Goal: Check status: Check status

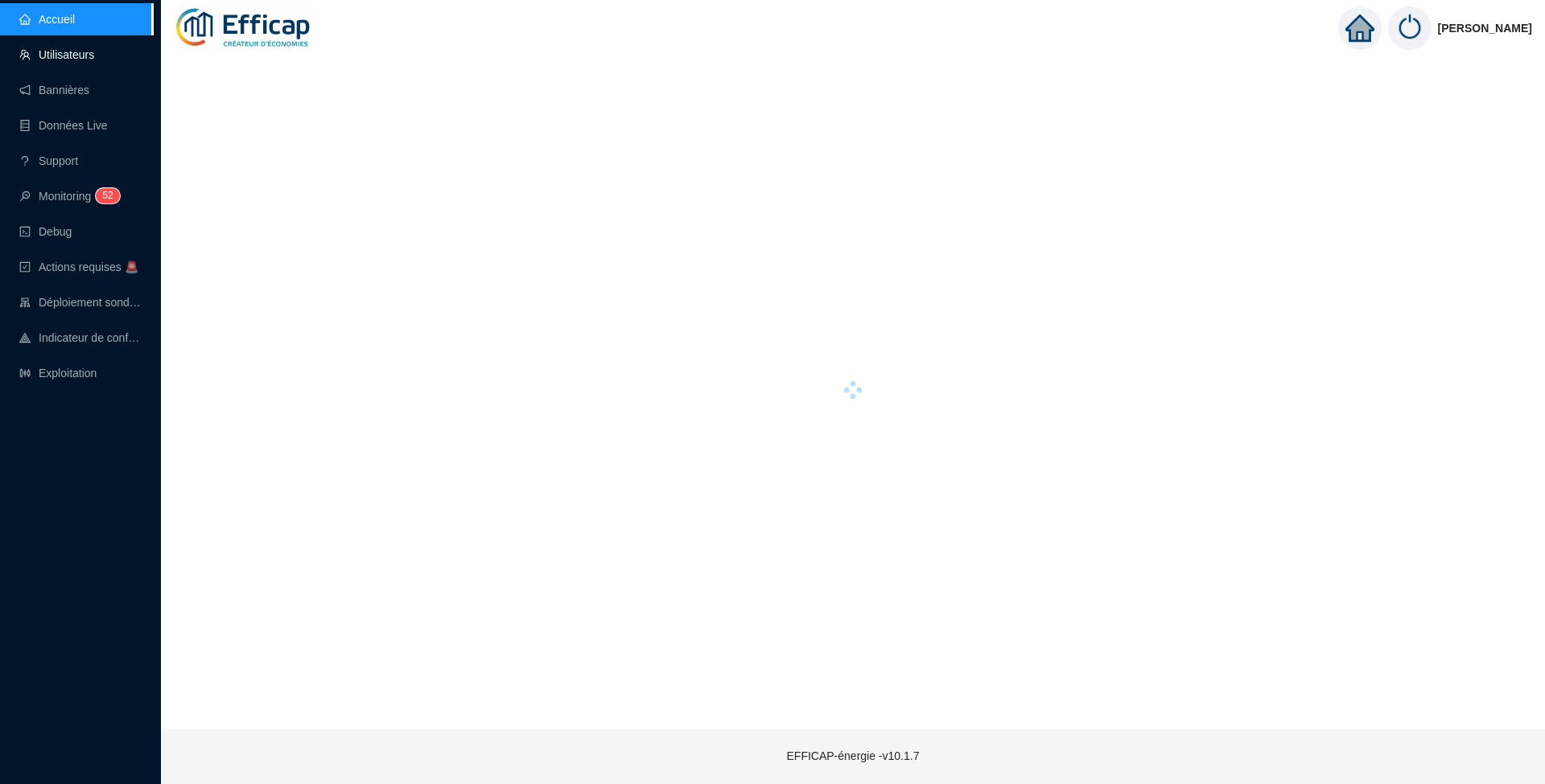
click at [56, 51] on link "Utilisateurs" at bounding box center [56, 55] width 75 height 13
click at [55, 24] on link "Accueil" at bounding box center [47, 20] width 55 height 13
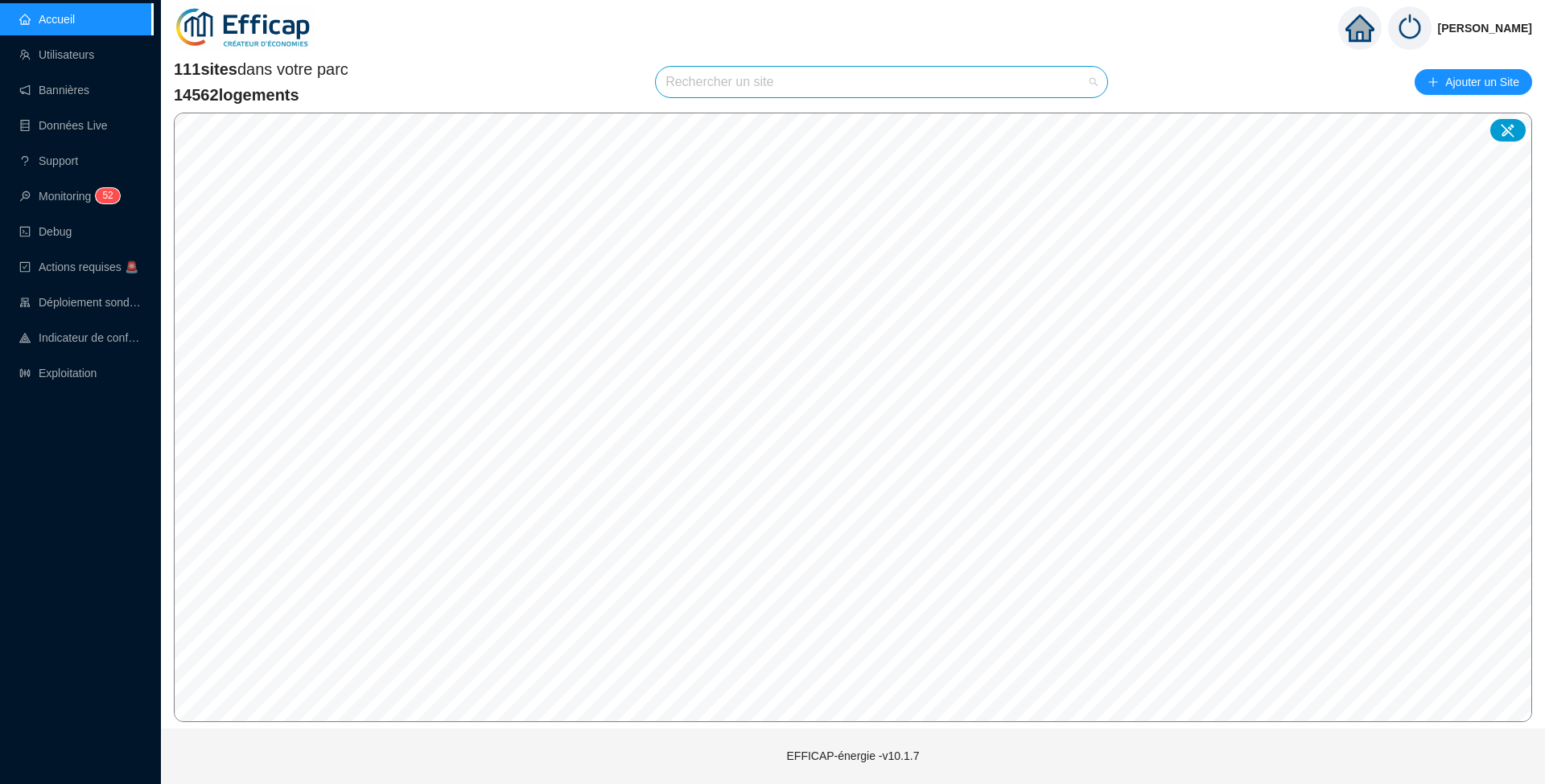
click at [713, 82] on input "search" at bounding box center [874, 82] width 417 height 30
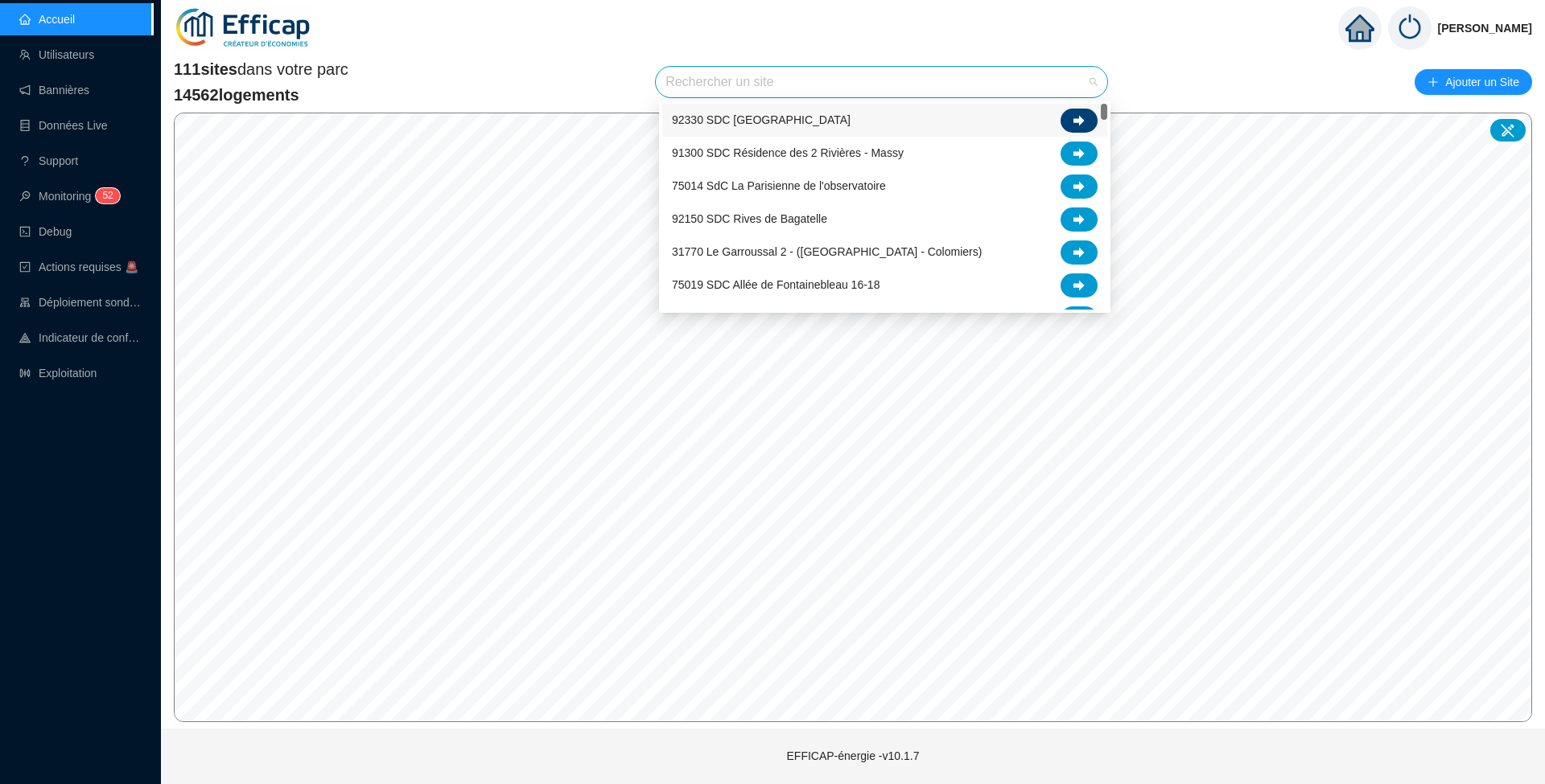
click at [1063, 122] on div at bounding box center [1078, 120] width 37 height 24
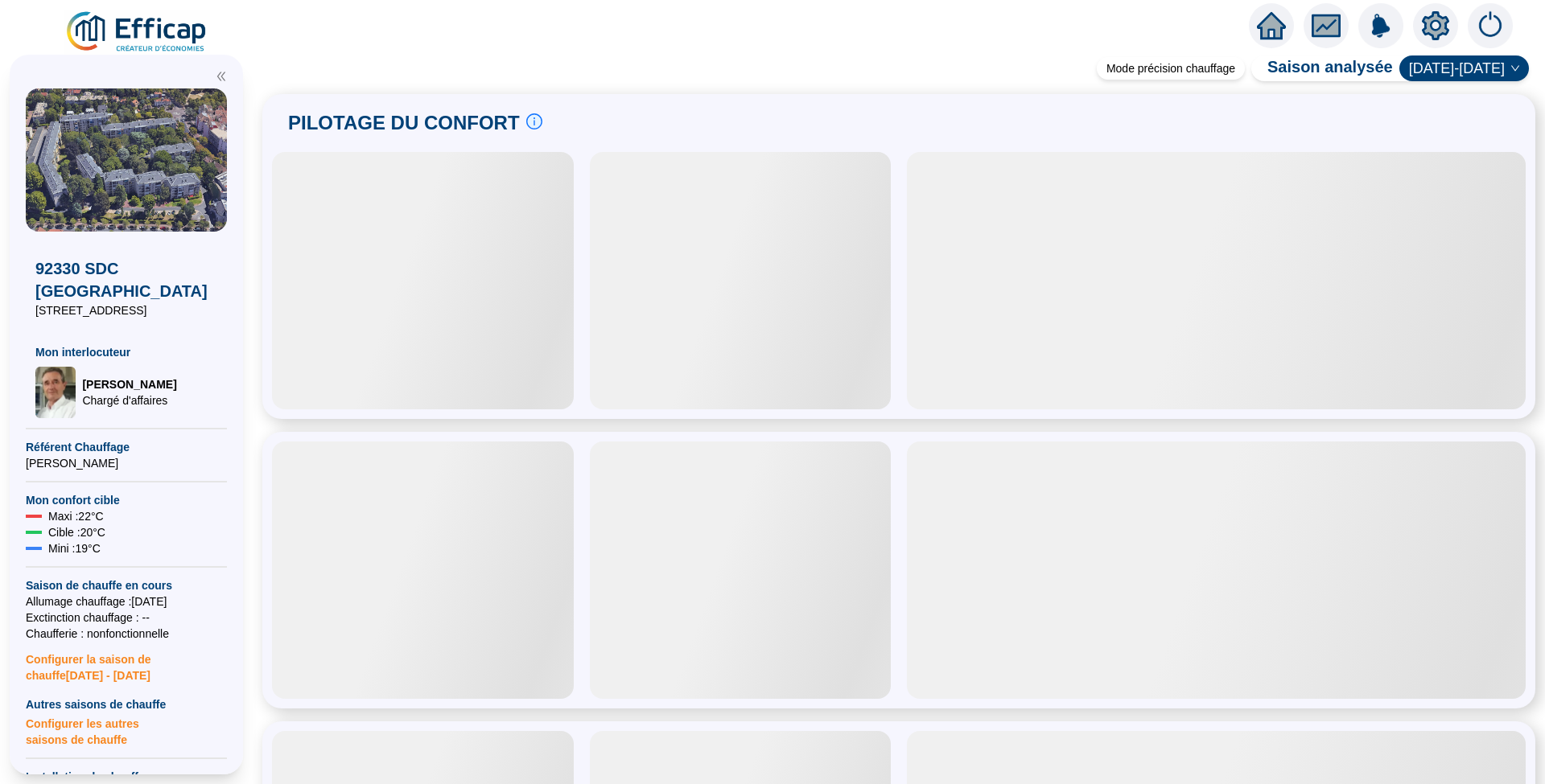
click at [1445, 15] on icon "setting" at bounding box center [1435, 26] width 29 height 29
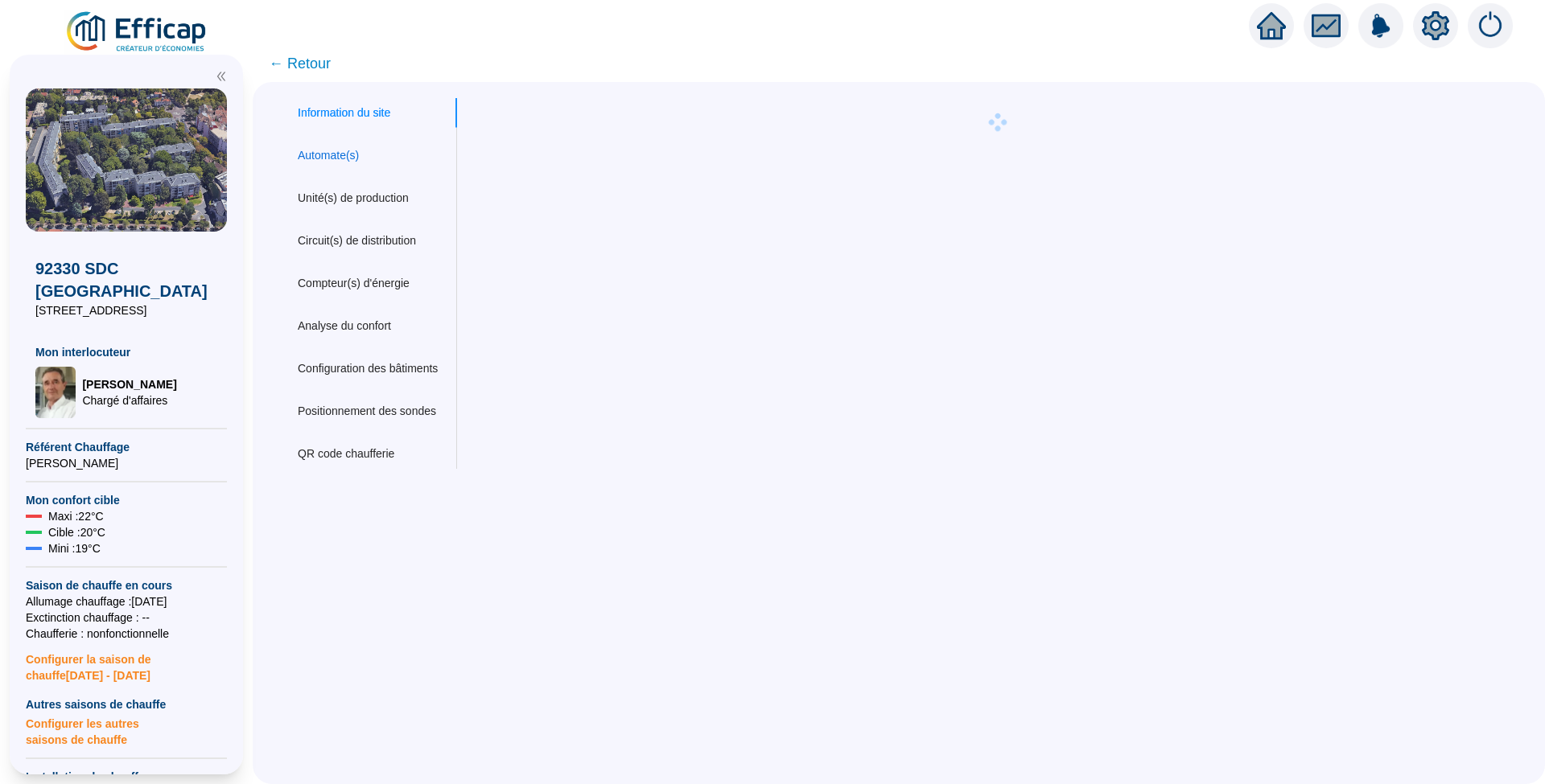
click at [323, 151] on div "Automate(s)" at bounding box center [328, 156] width 61 height 17
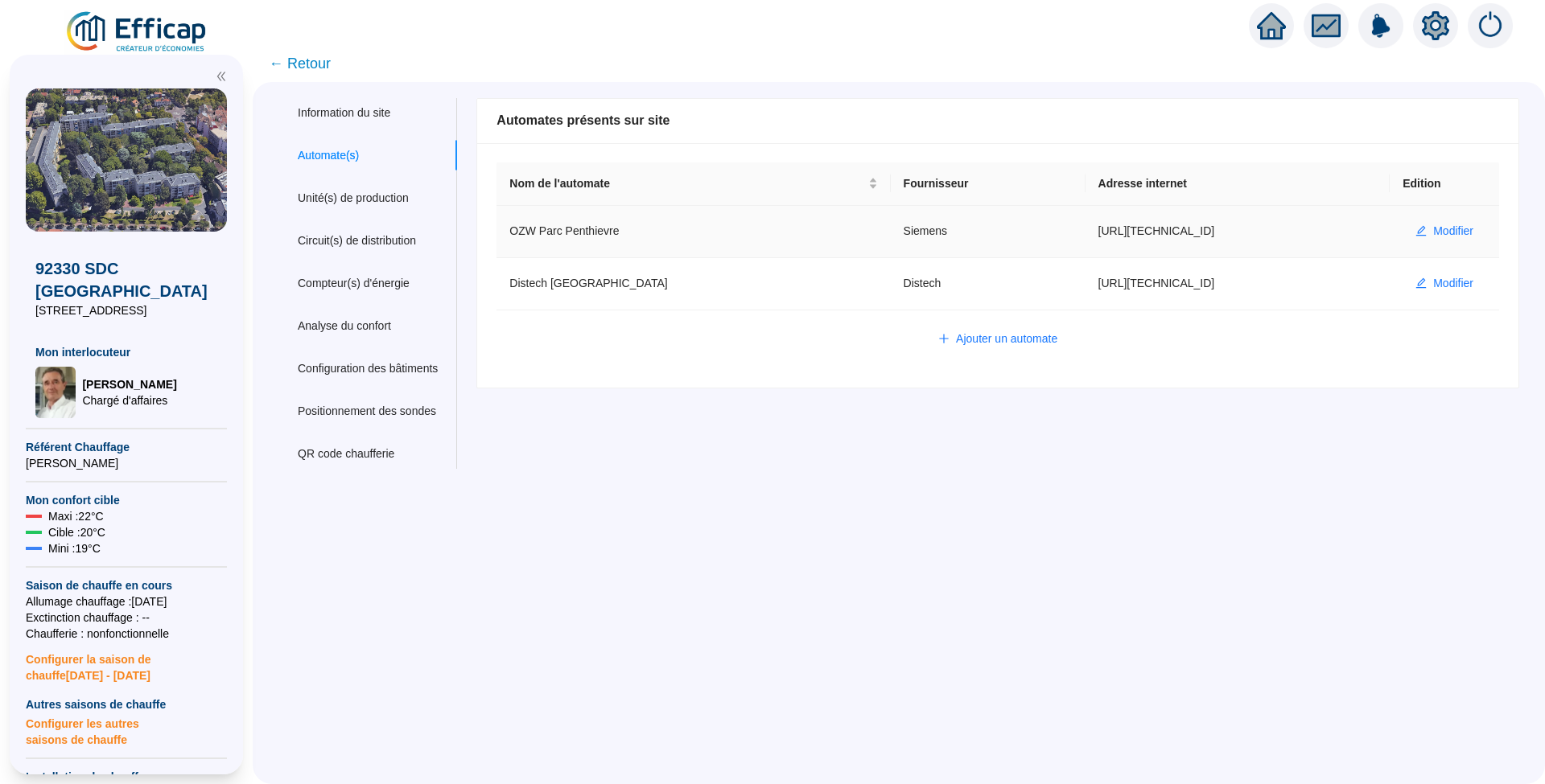
drag, startPoint x: 1034, startPoint y: 232, endPoint x: 1137, endPoint y: 228, distance: 103.1
click at [1137, 228] on td "https://80.13.116.171" at bounding box center [1237, 232] width 305 height 52
copy td "https://80.13.116.171"
click at [1440, 232] on span "Modifier" at bounding box center [1453, 231] width 40 height 17
type input "OZW Parc Penthievre"
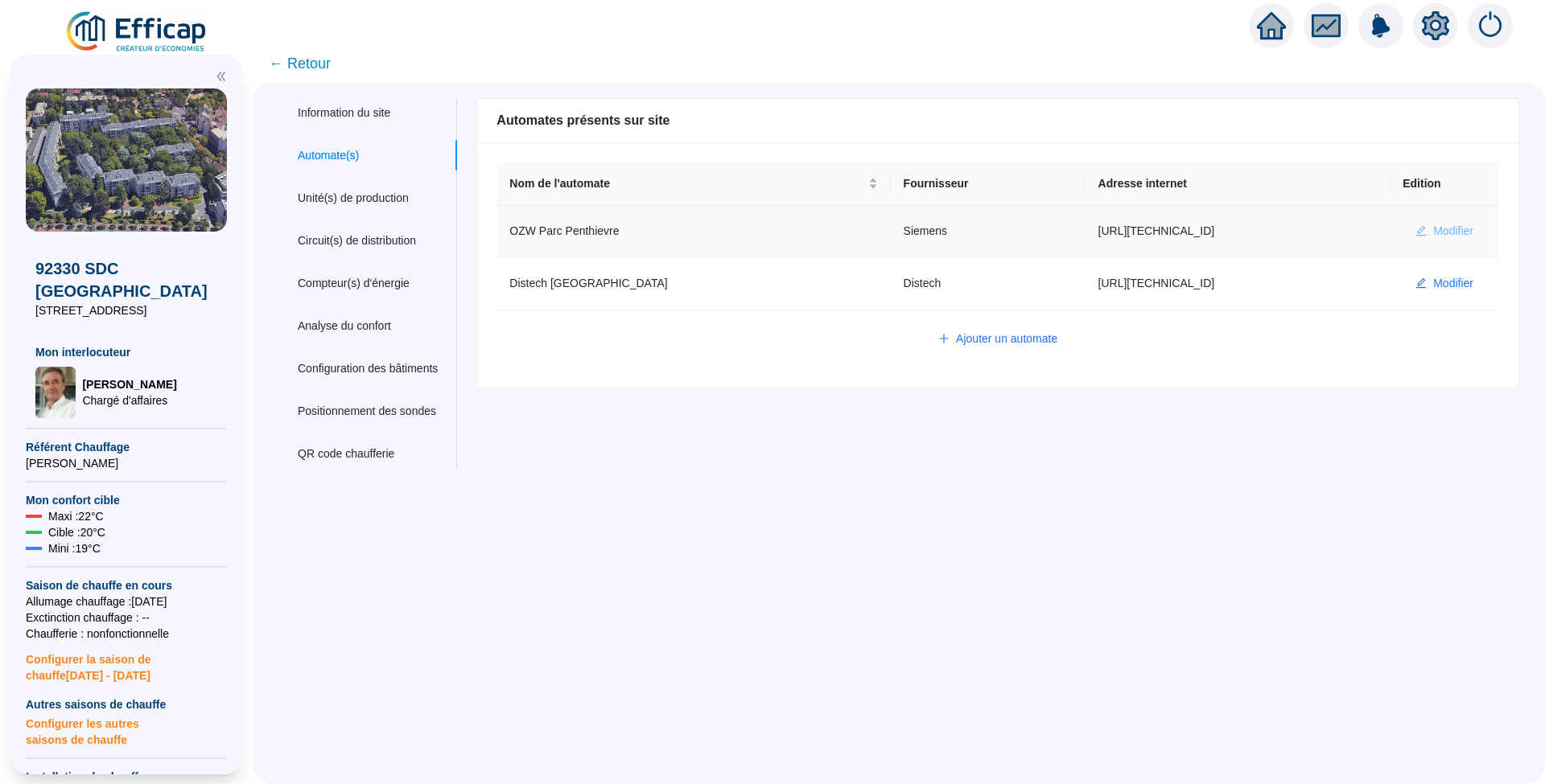
type input "https://80.13.116.171"
type input "plant-efficap"
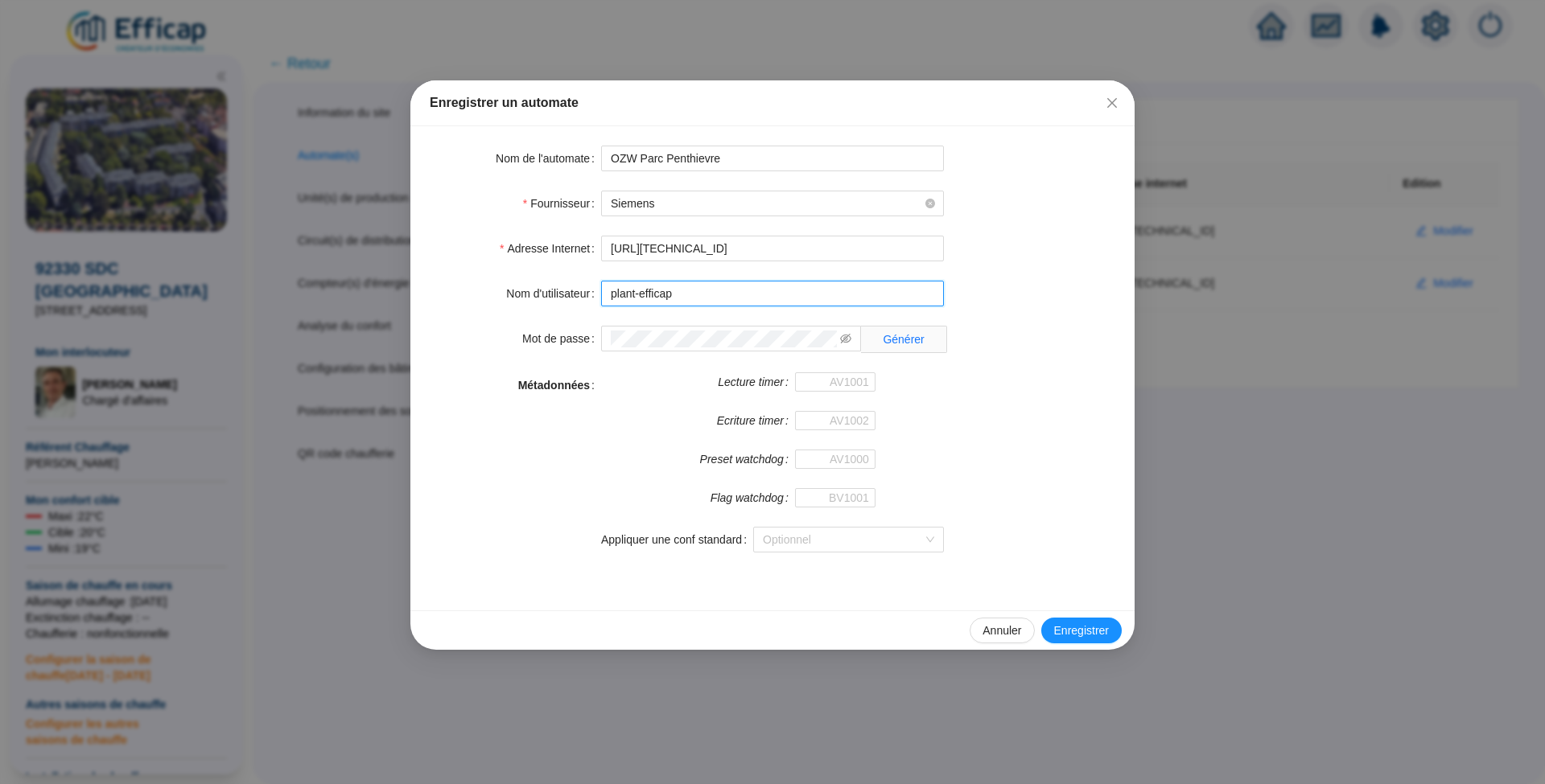
drag, startPoint x: 679, startPoint y: 297, endPoint x: 608, endPoint y: 288, distance: 71.6
click at [608, 288] on input "plant-efficap" at bounding box center [772, 293] width 342 height 26
click at [848, 339] on icon "eye-invisible" at bounding box center [845, 338] width 11 height 11
click at [606, 341] on span at bounding box center [730, 338] width 260 height 26
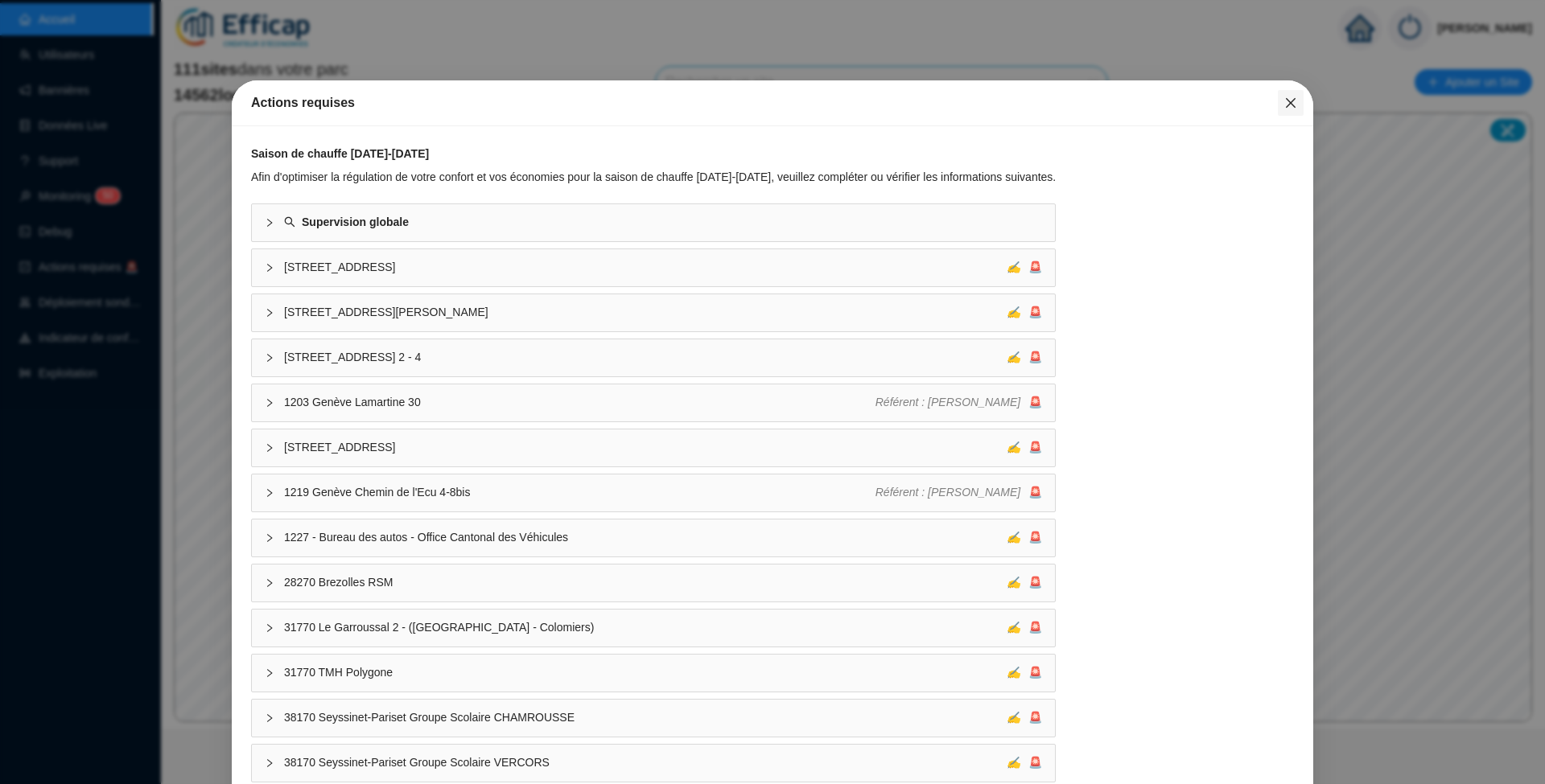
click at [1278, 102] on span "Fermer" at bounding box center [1290, 104] width 26 height 13
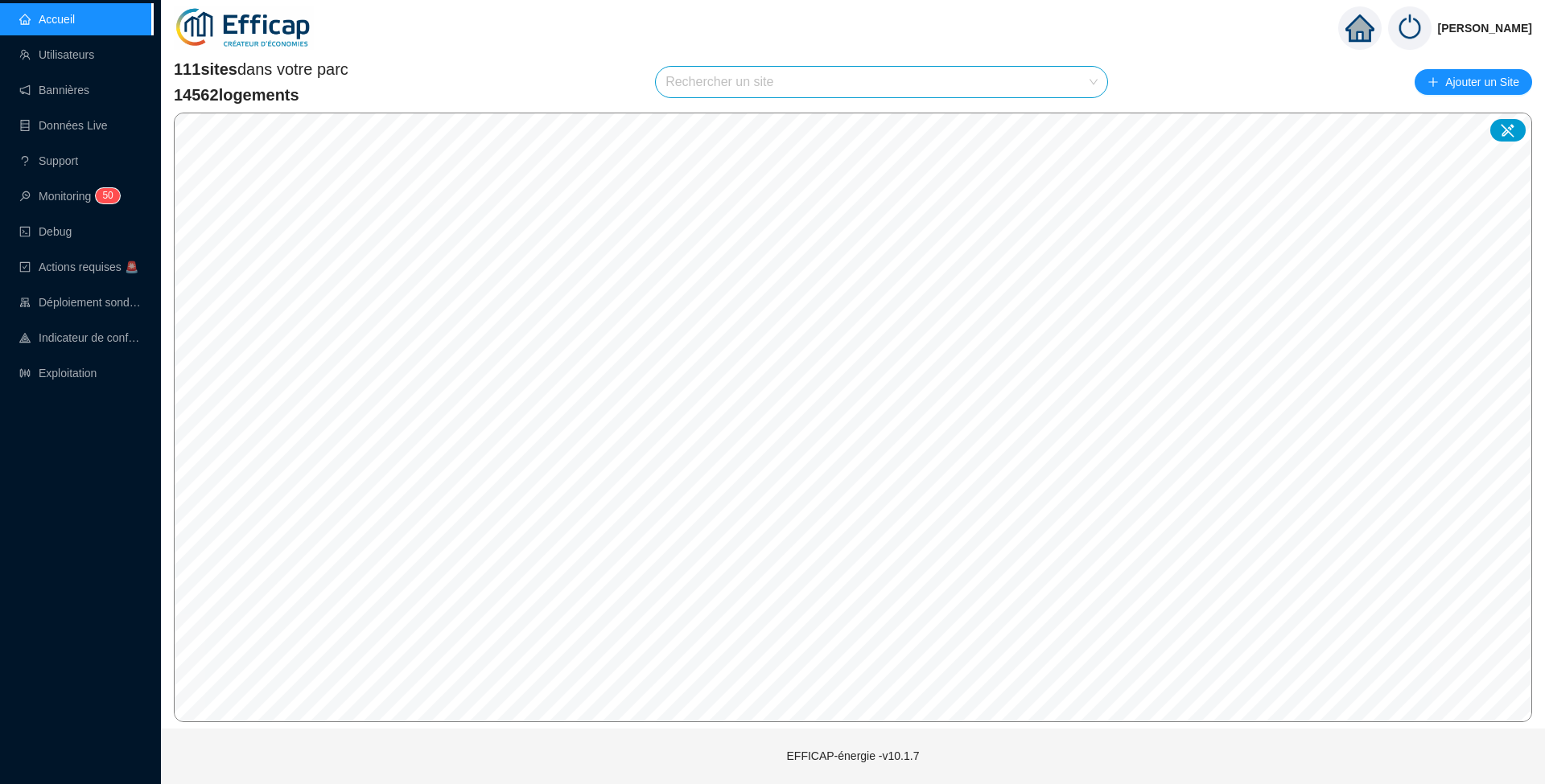
click at [771, 67] on input "search" at bounding box center [874, 82] width 417 height 30
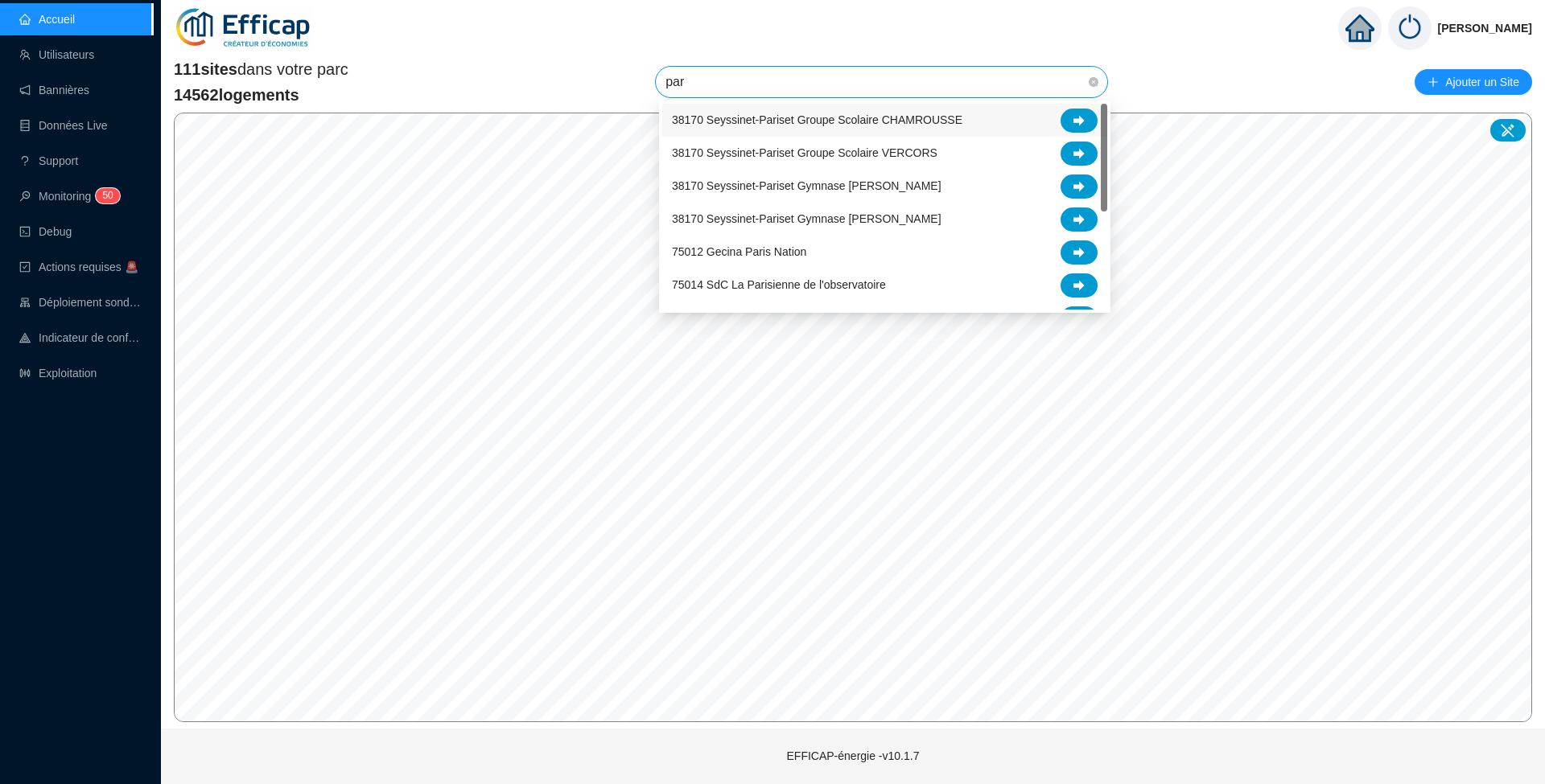
type input "parc"
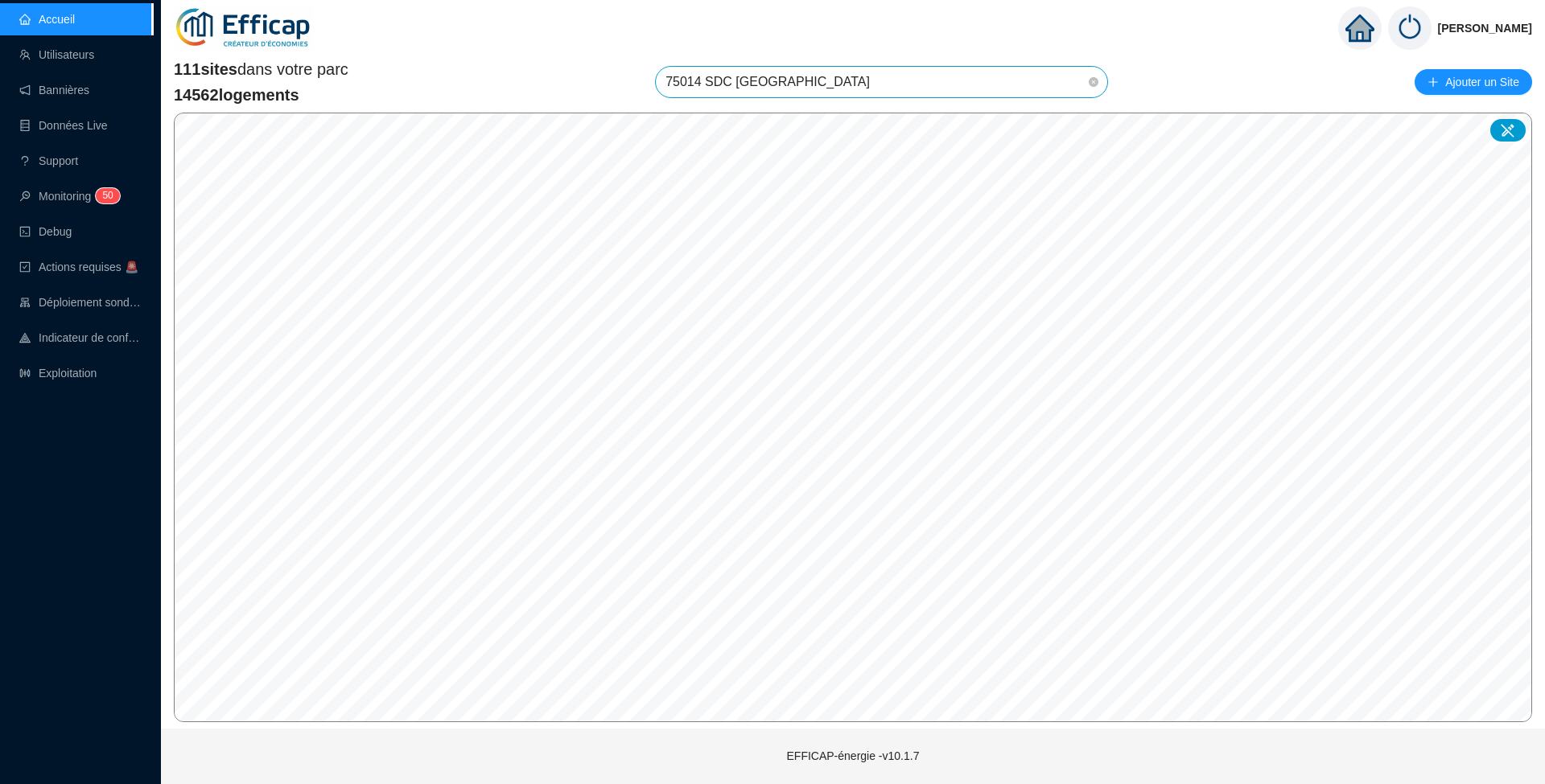
click at [825, 86] on span "75014 SDC Parc Montsouris" at bounding box center [881, 82] width 432 height 30
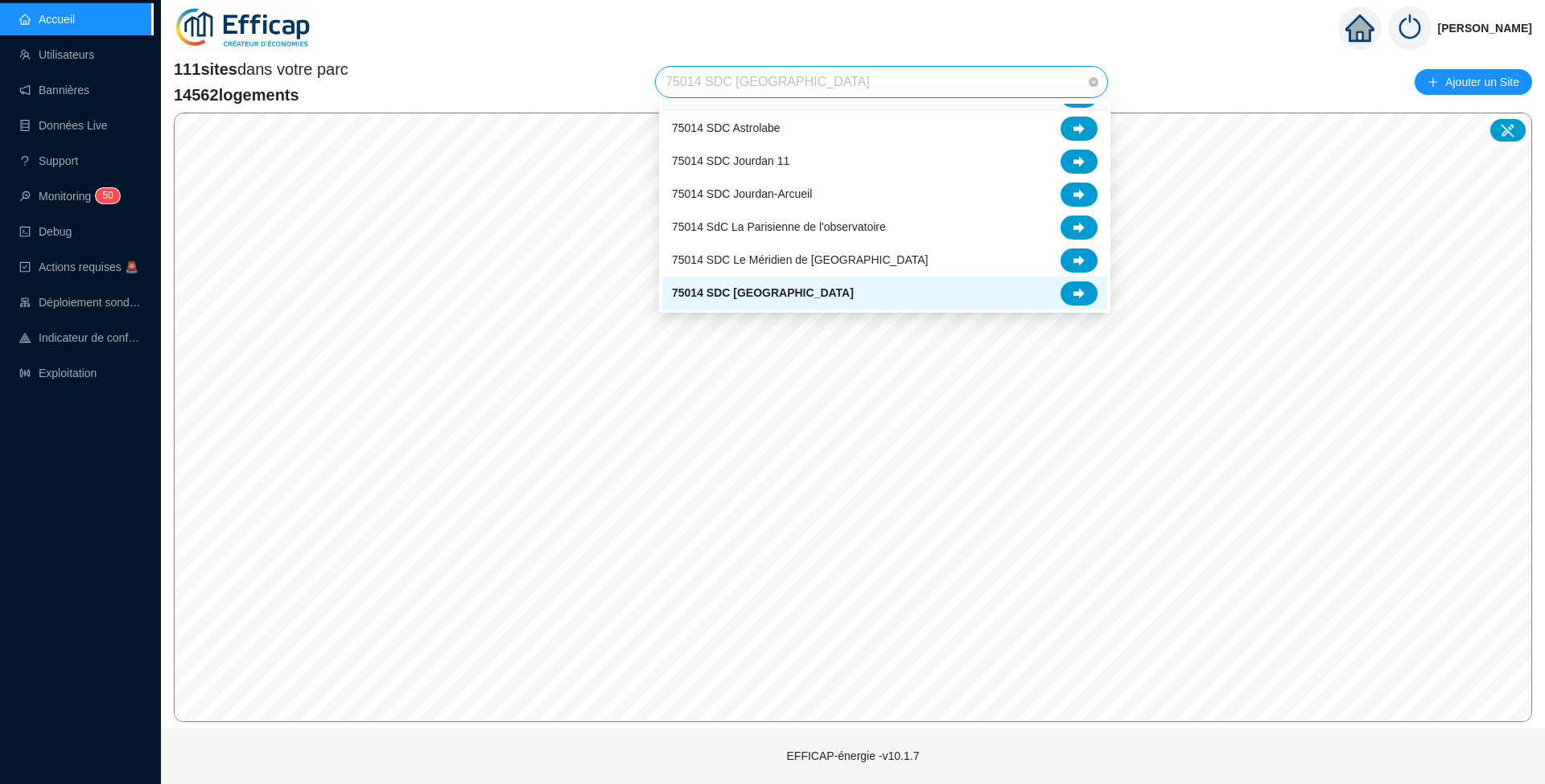
click at [850, 90] on span "75014 SDC Parc Montsouris" at bounding box center [881, 82] width 432 height 30
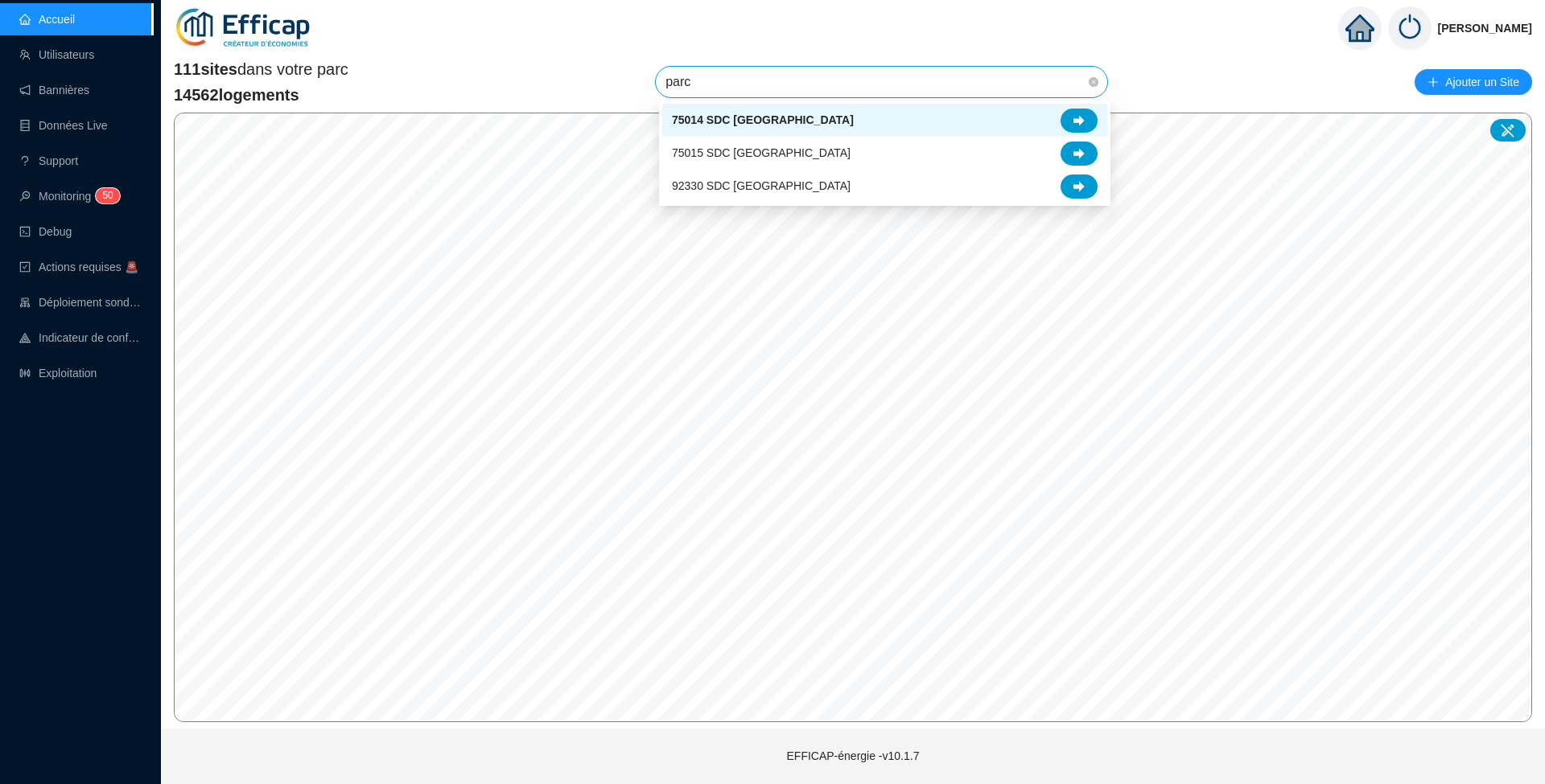
scroll to position [0, 0]
type input "parc p"
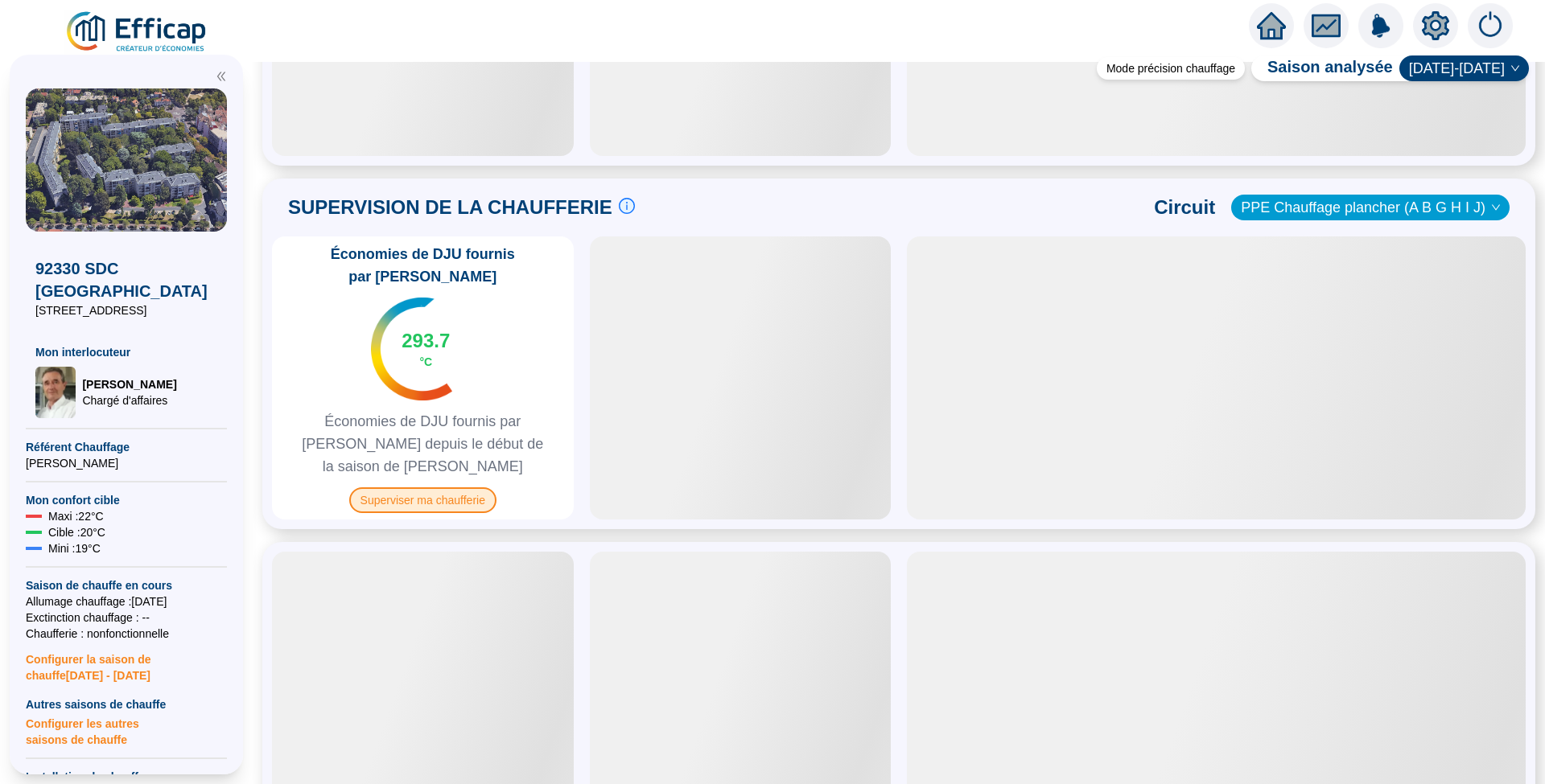
scroll to position [946, 0]
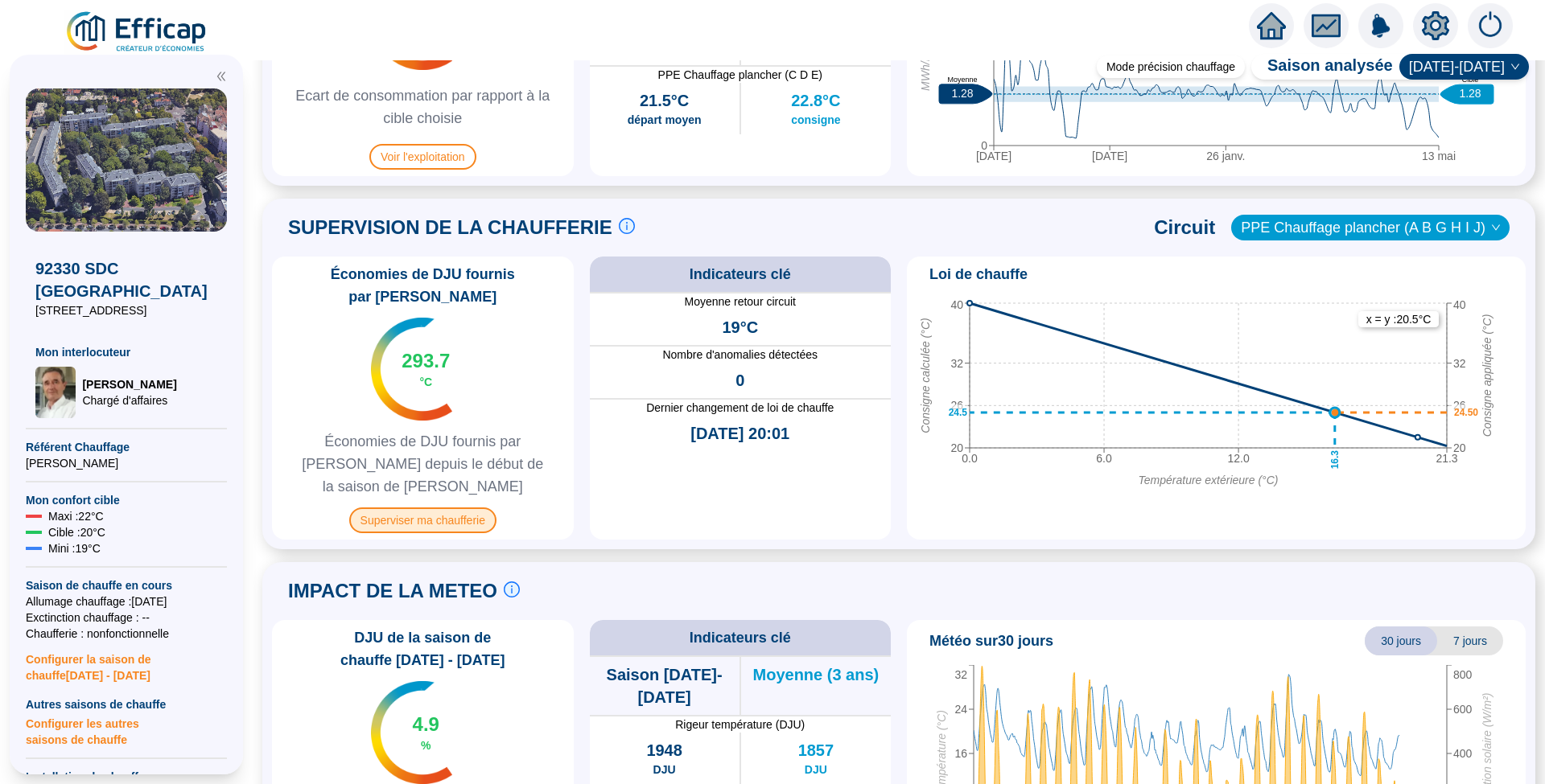
click at [462, 507] on span "Superviser ma chaufferie" at bounding box center [422, 520] width 147 height 26
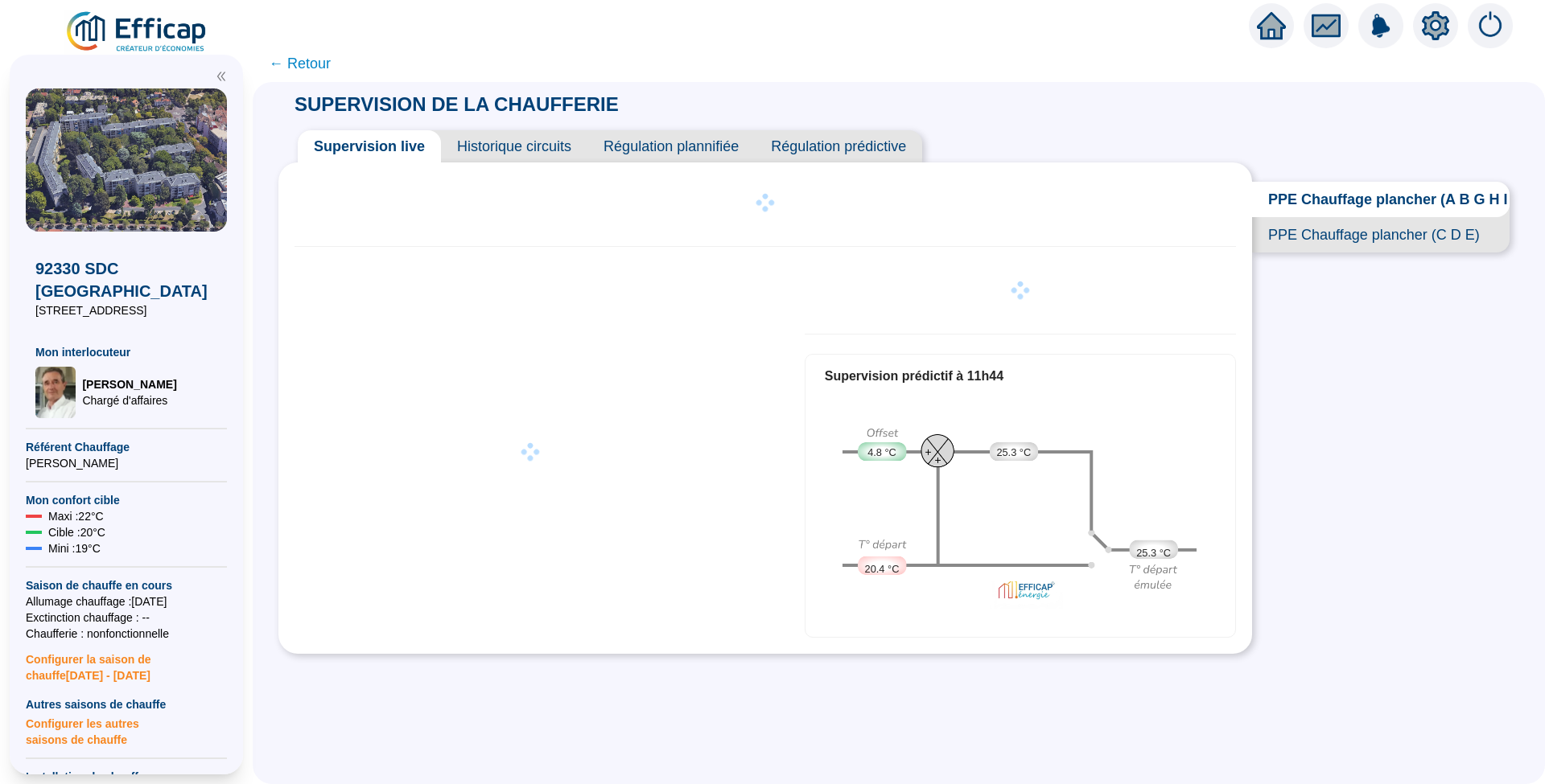
click at [562, 148] on span "Historique circuits" at bounding box center [514, 146] width 146 height 32
